Goal: Communication & Community: Answer question/provide support

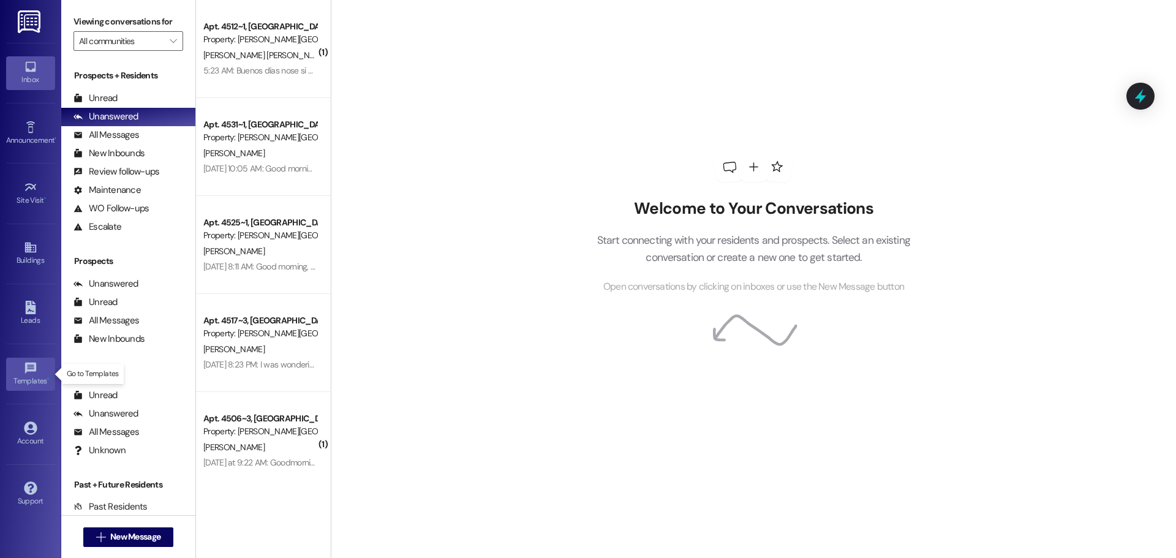
click at [32, 366] on icon at bounding box center [30, 367] width 11 height 11
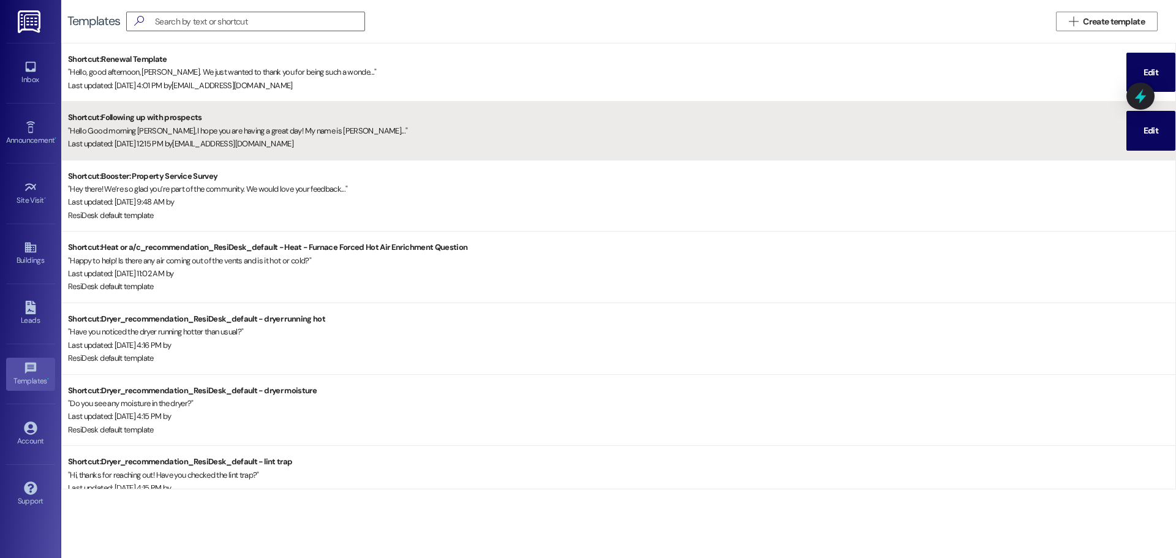
click at [249, 125] on div "" Hello Good morning [PERSON_NAME], I hope you are having a great day! My name …" at bounding box center [597, 130] width 1059 height 13
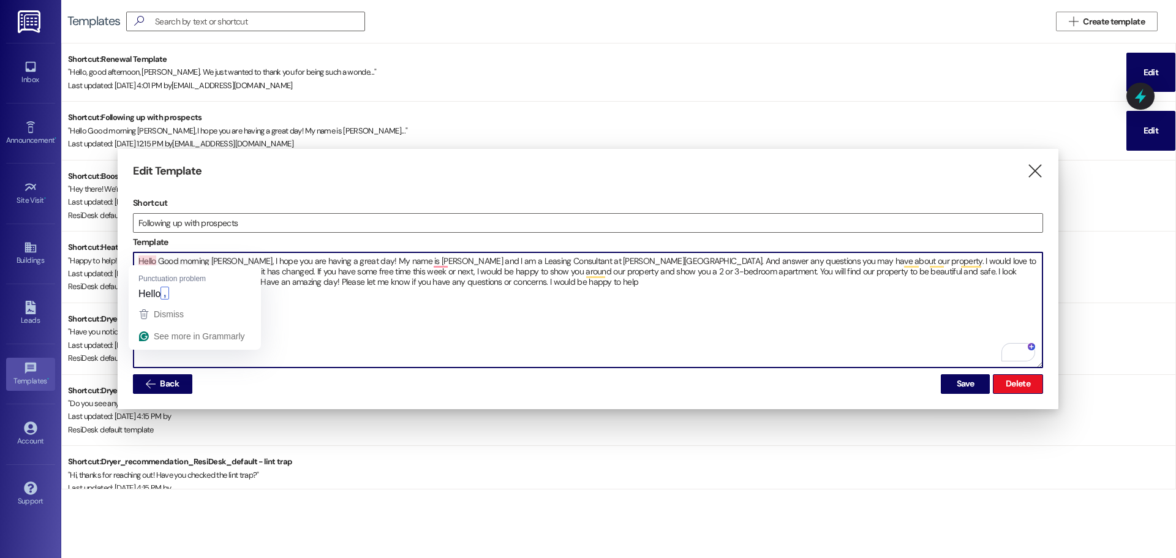
drag, startPoint x: 536, startPoint y: 289, endPoint x: 140, endPoint y: 257, distance: 397.0
click at [140, 257] on textarea "Hello Good morning [PERSON_NAME], I hope you are having a great day! My name is…" at bounding box center [588, 309] width 909 height 115
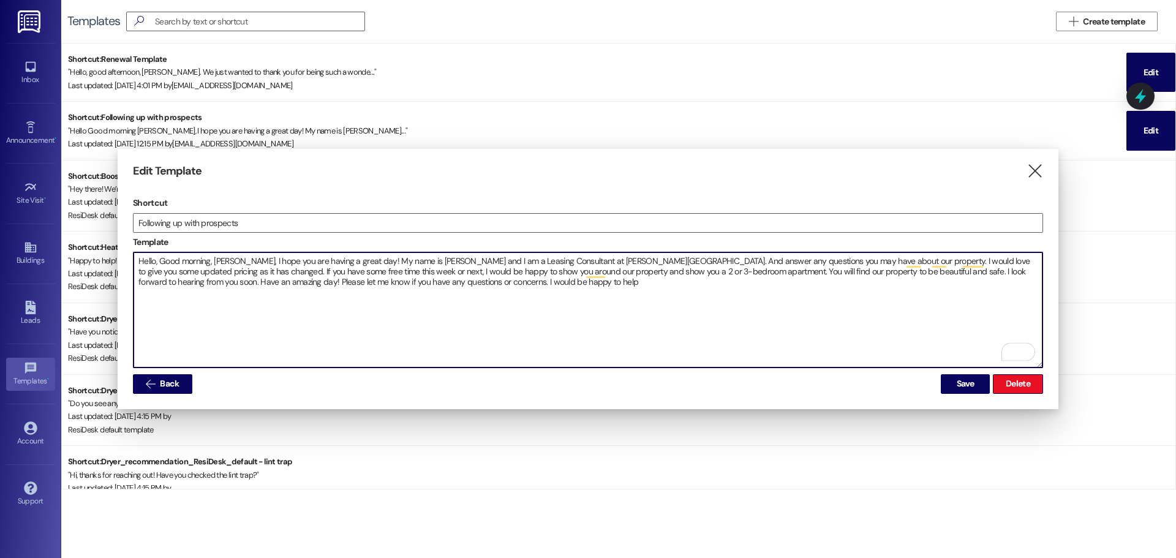
drag, startPoint x: 543, startPoint y: 286, endPoint x: 134, endPoint y: 257, distance: 410.9
click at [134, 257] on textarea "Hello, Good morning, [PERSON_NAME], I hope you are having a great day! My name …" at bounding box center [588, 309] width 909 height 115
click at [398, 341] on textarea "Hello, Good morning, [PERSON_NAME], I hope you are having a great day! My name …" at bounding box center [588, 309] width 909 height 115
type textarea "Hello, Good morning, [PERSON_NAME], I hope you are having a great day! My name …"
click at [1038, 170] on icon "" at bounding box center [1035, 171] width 17 height 13
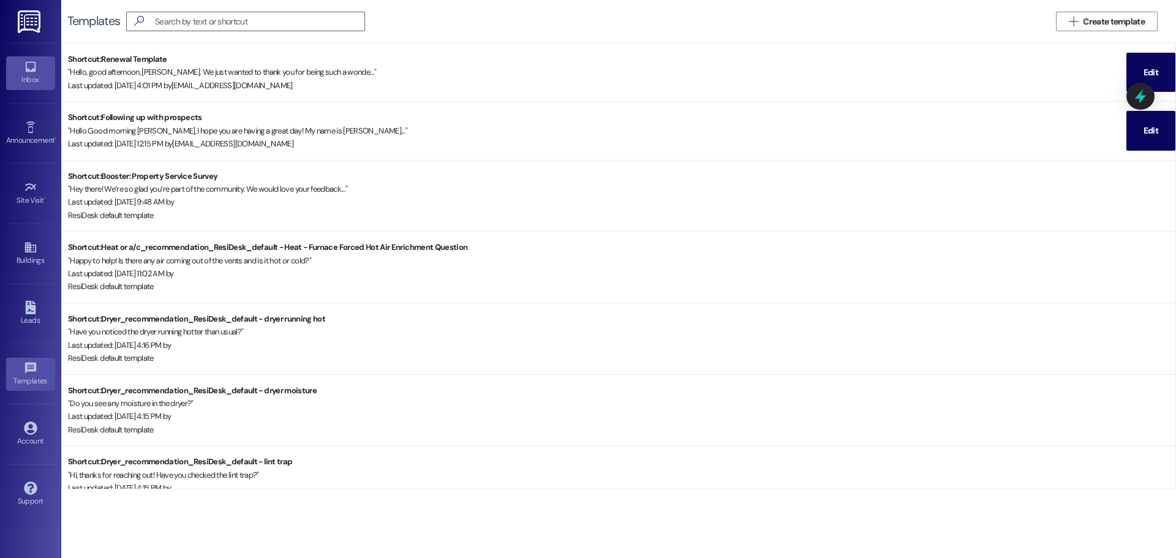
click at [33, 70] on icon at bounding box center [30, 67] width 10 height 10
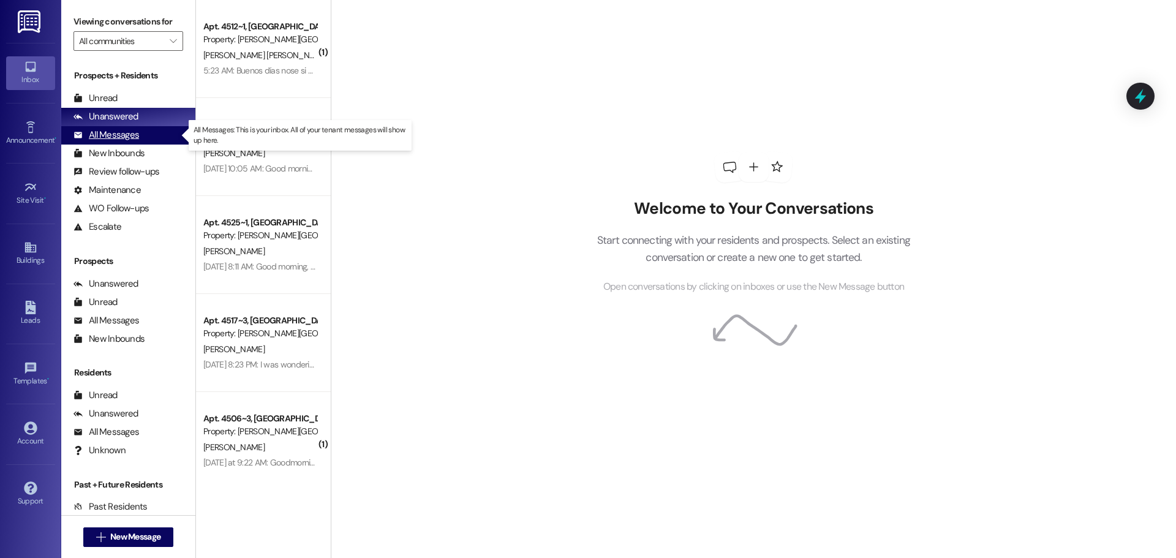
click at [106, 133] on div "All Messages" at bounding box center [107, 135] width 66 height 13
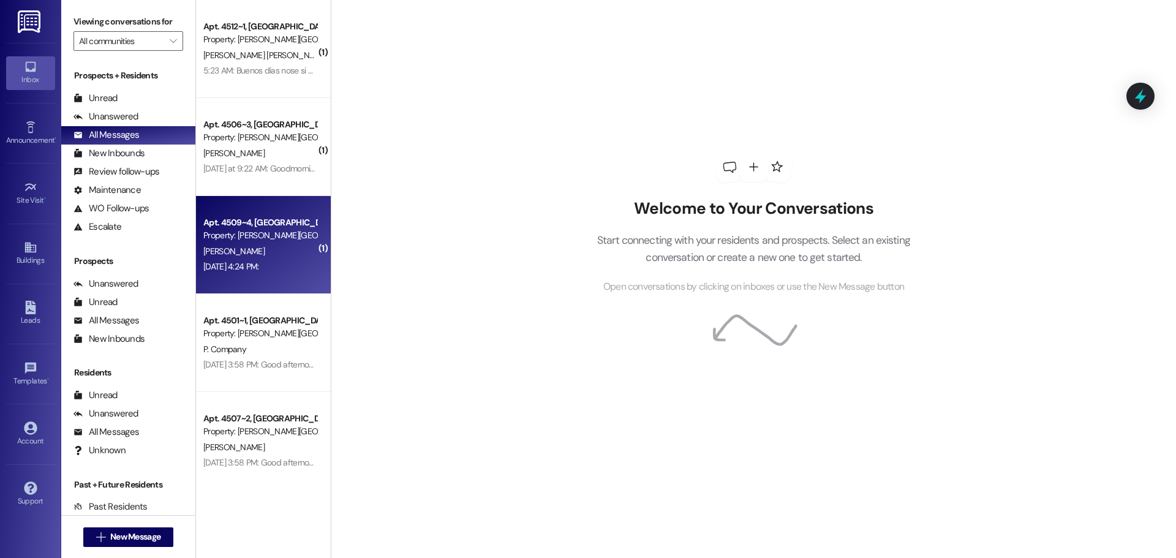
click at [247, 249] on div "[PERSON_NAME]" at bounding box center [260, 251] width 116 height 15
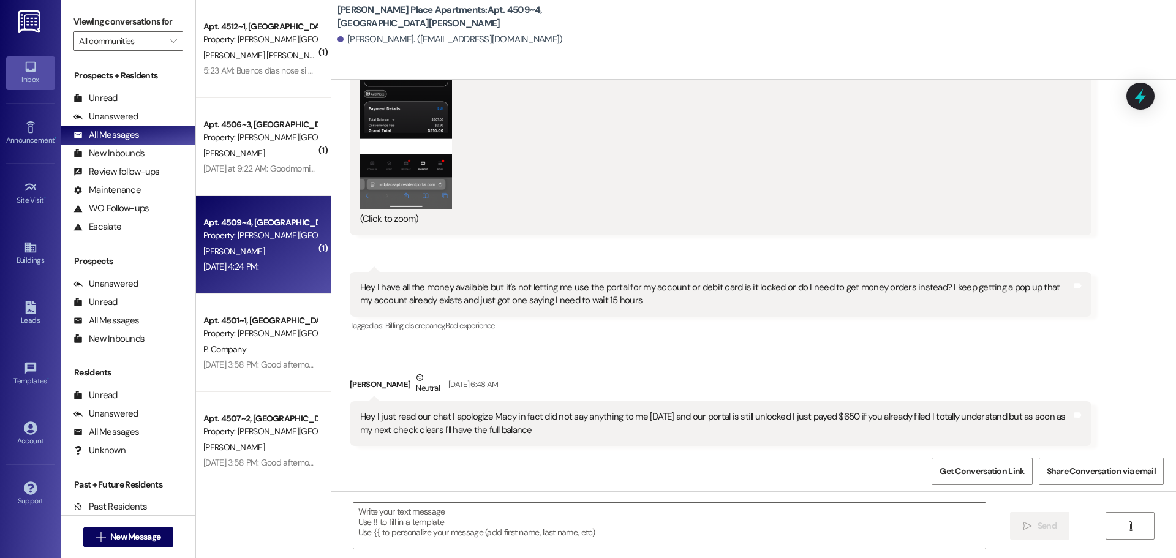
scroll to position [19915, 0]
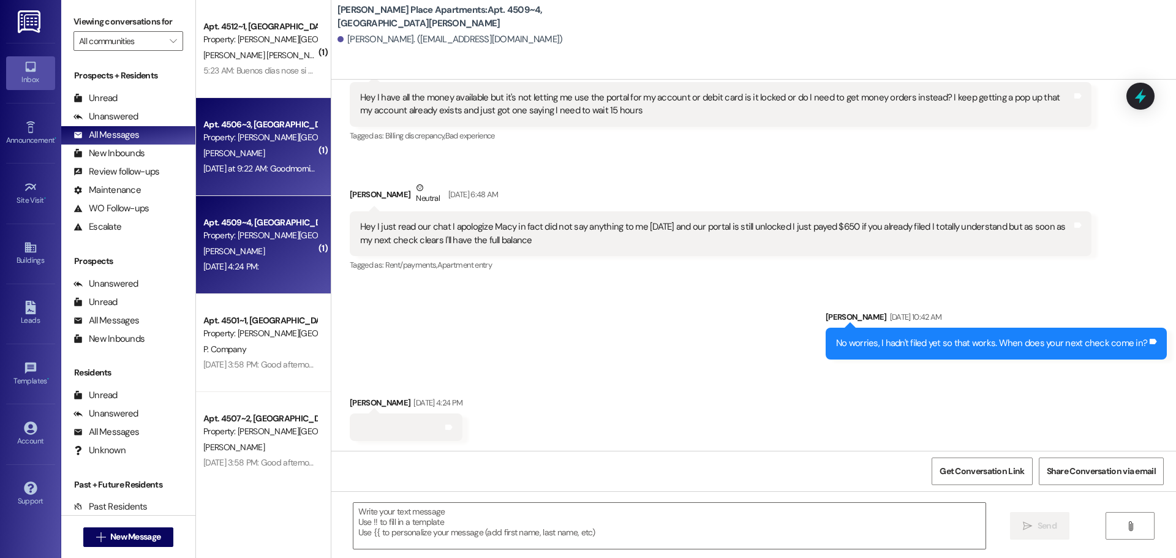
click at [281, 157] on div "[PERSON_NAME]" at bounding box center [260, 153] width 116 height 15
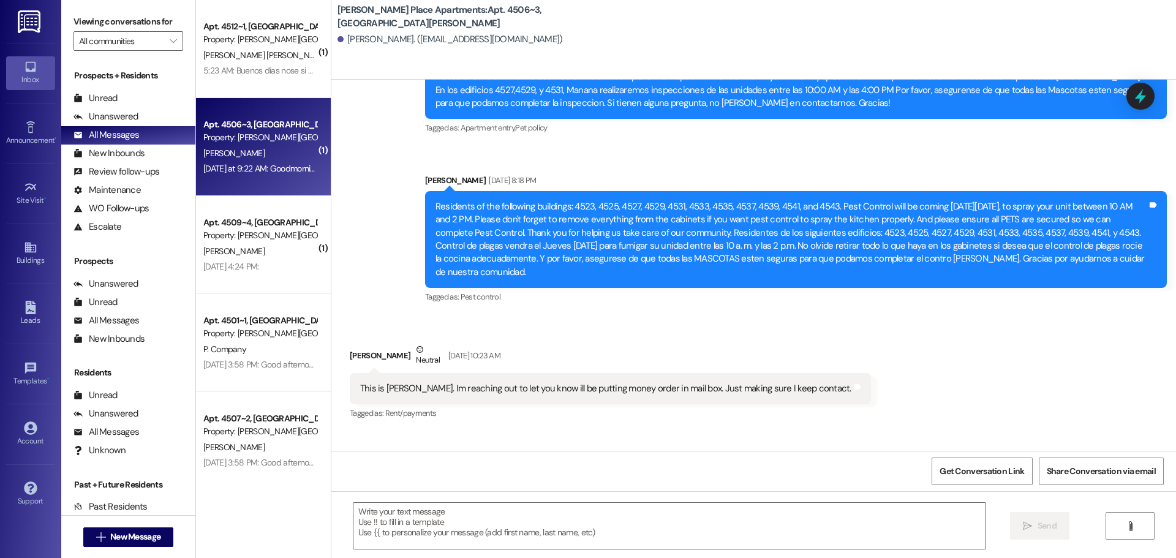
scroll to position [41129, 0]
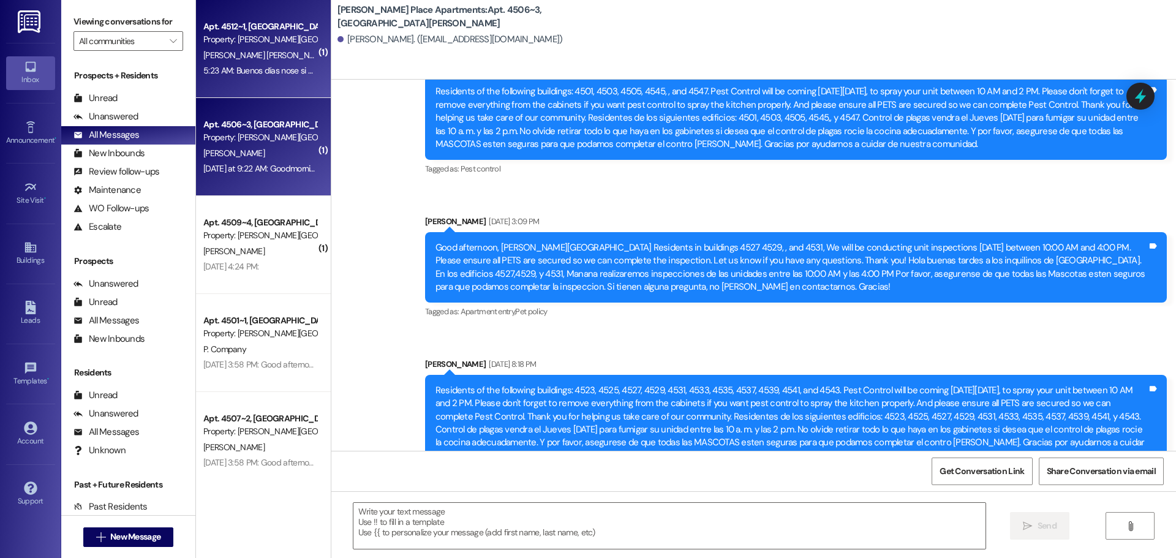
click at [272, 58] on div "[PERSON_NAME] [PERSON_NAME]" at bounding box center [260, 55] width 116 height 15
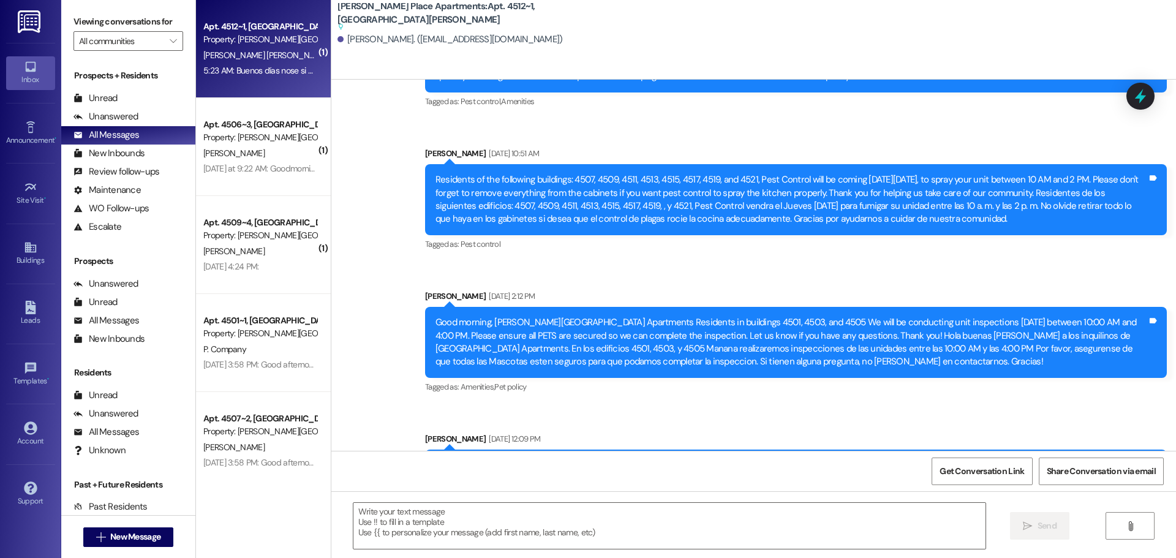
scroll to position [20335, 0]
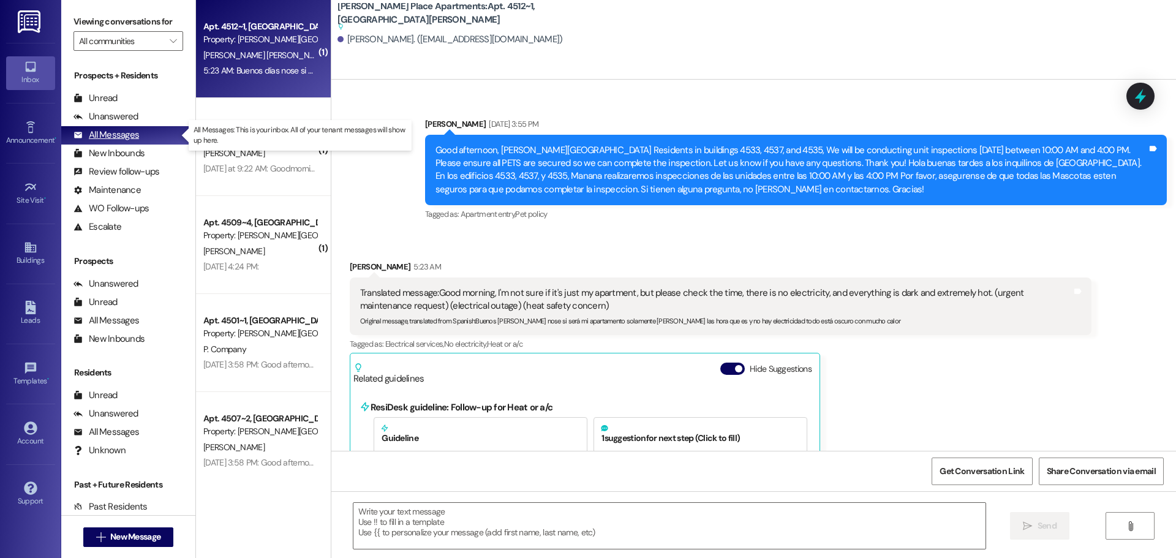
click at [107, 132] on div "All Messages" at bounding box center [107, 135] width 66 height 13
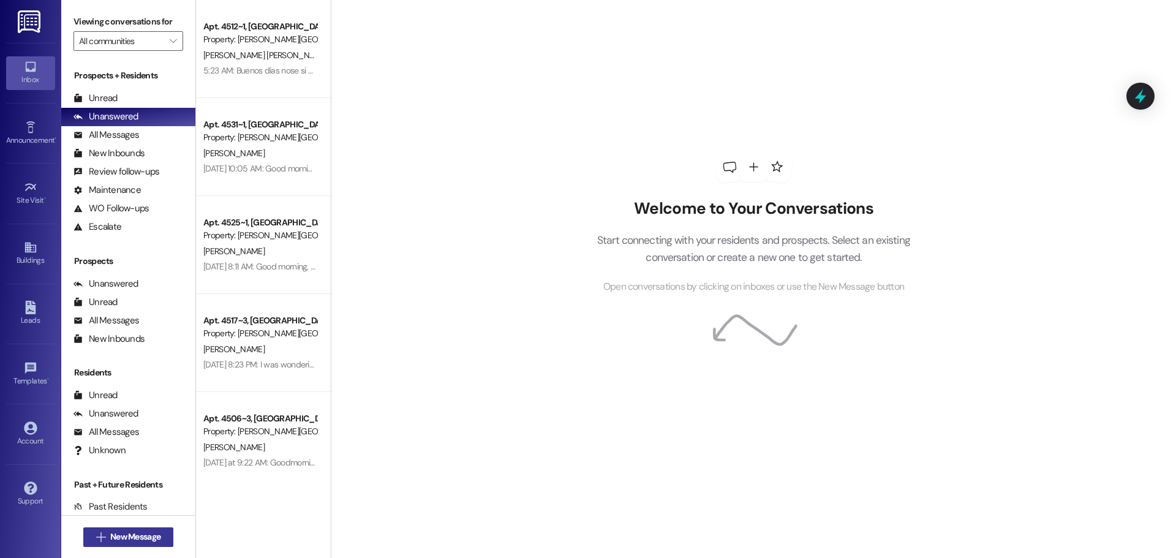
click at [114, 535] on span "New Message" at bounding box center [135, 537] width 50 height 13
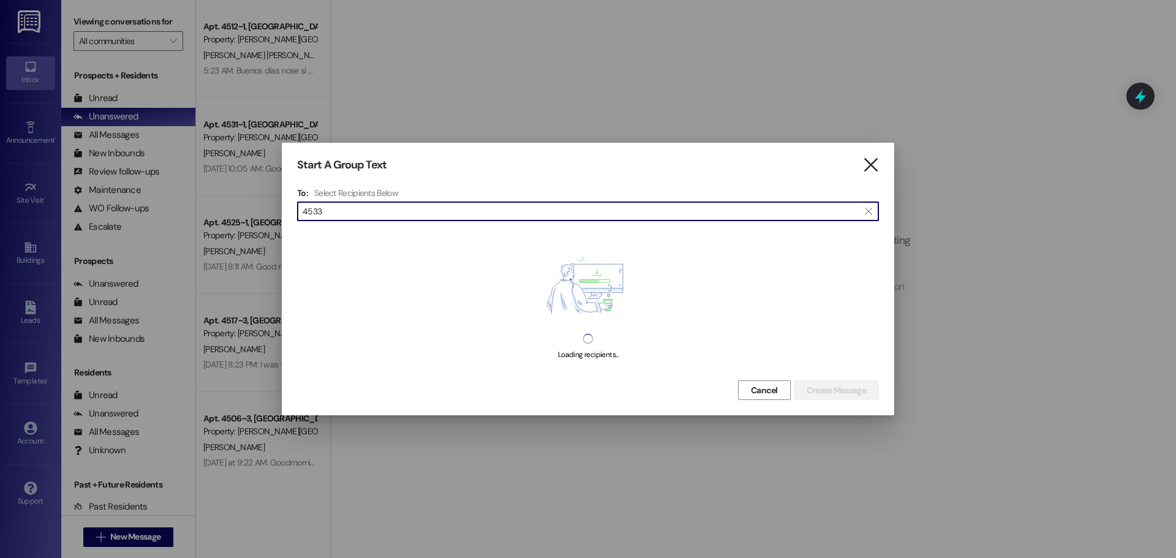
type input "4533"
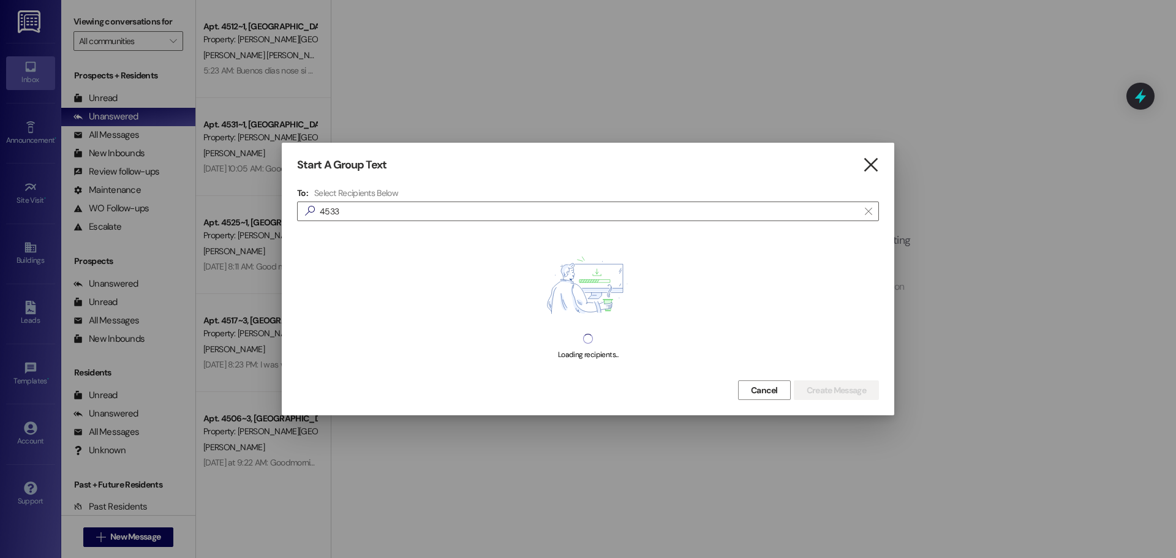
click at [874, 165] on icon "" at bounding box center [871, 165] width 17 height 13
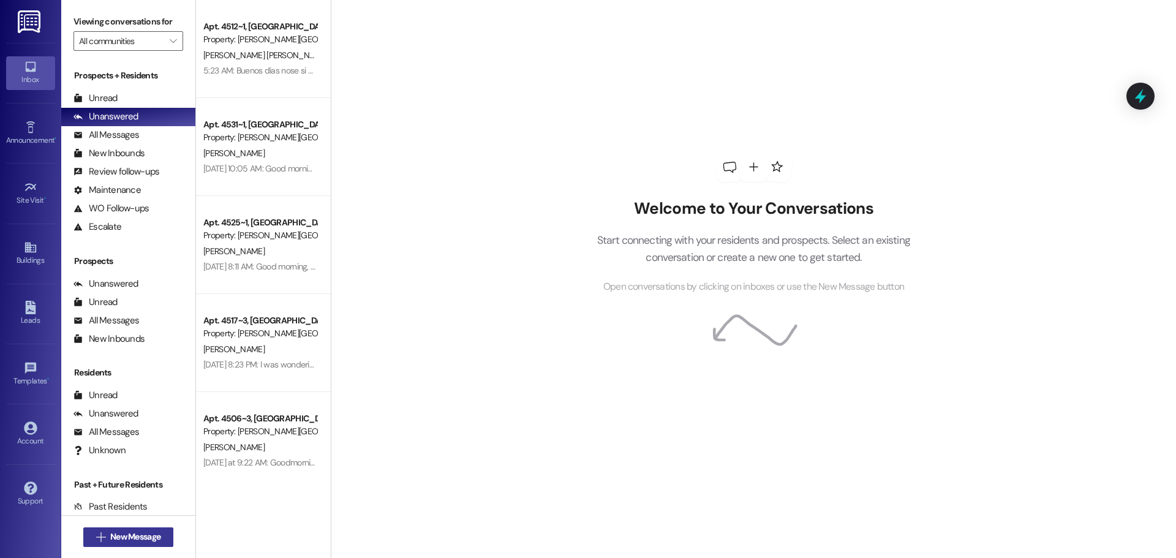
click at [118, 535] on span "New Message" at bounding box center [135, 537] width 50 height 13
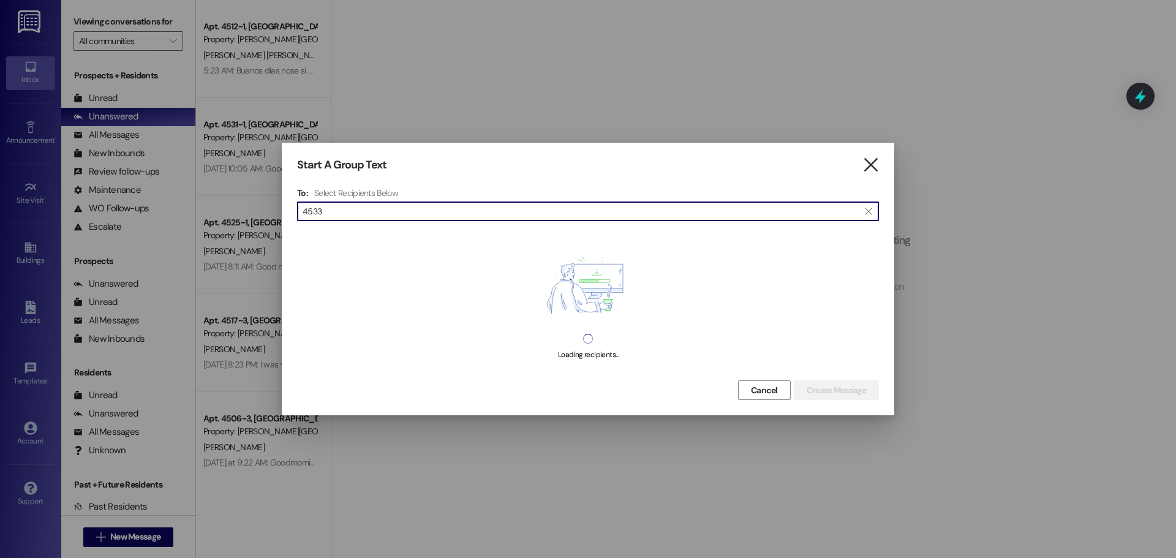
type input "4533"
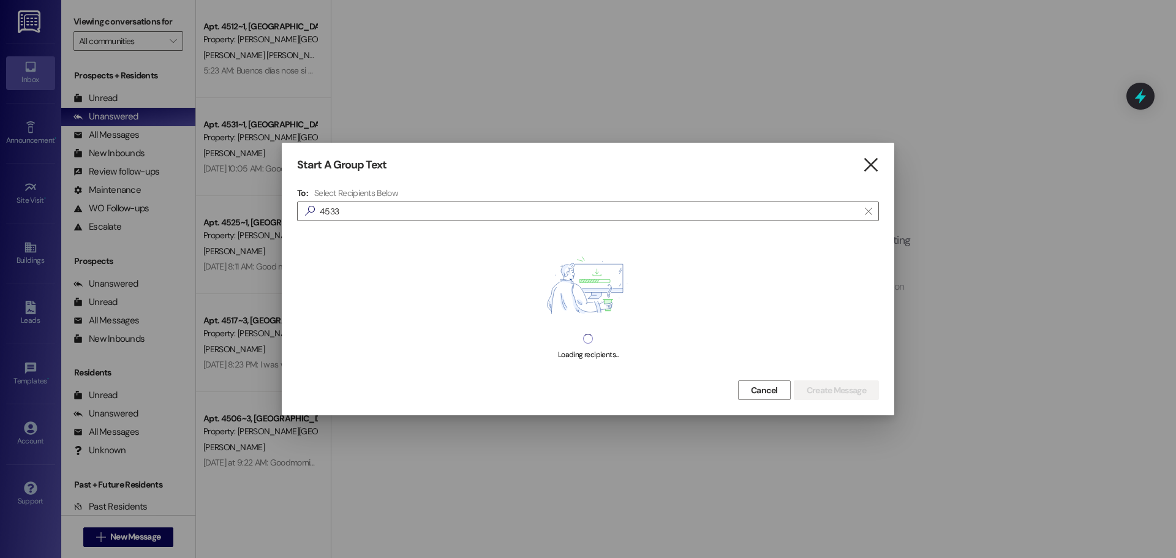
click at [875, 164] on icon "" at bounding box center [871, 165] width 17 height 13
